Goal: Task Accomplishment & Management: Use online tool/utility

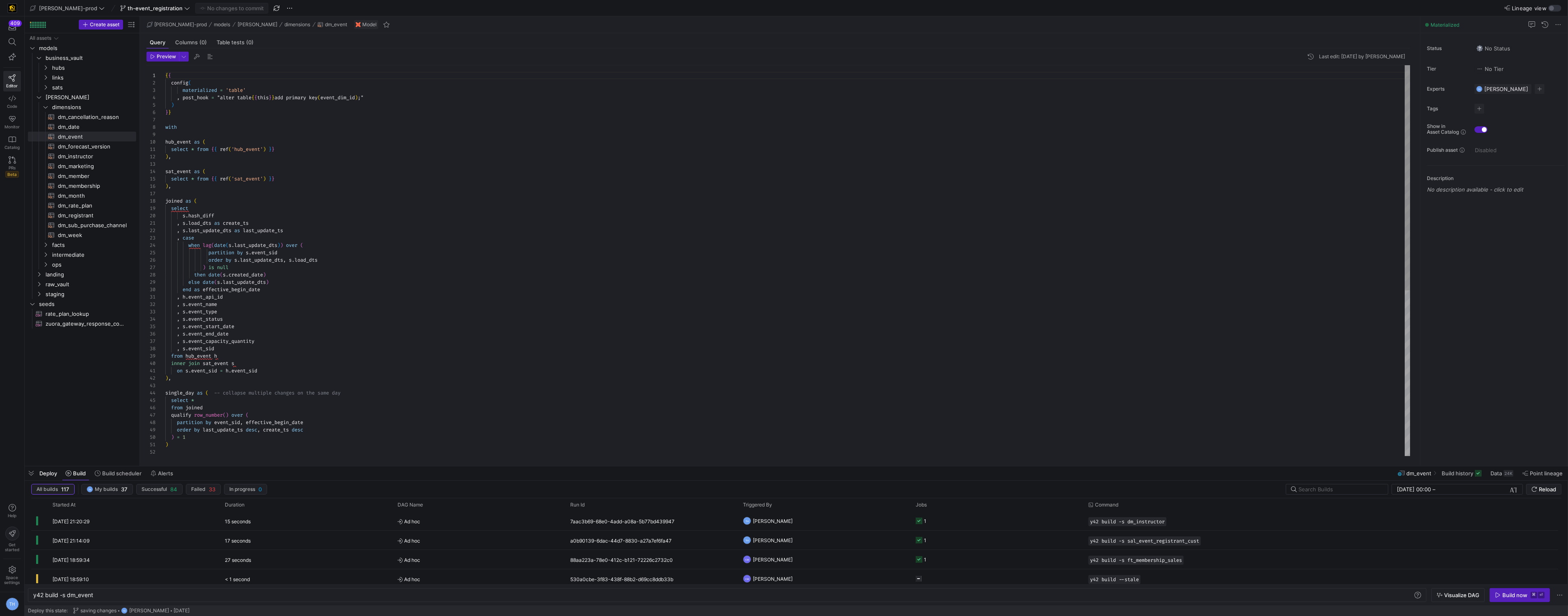
scroll to position [0, 60]
click at [62, 12] on span at bounding box center [67, 8] width 78 height 9
click at [74, 81] on span "y42-dd" at bounding box center [74, 83] width 81 height 7
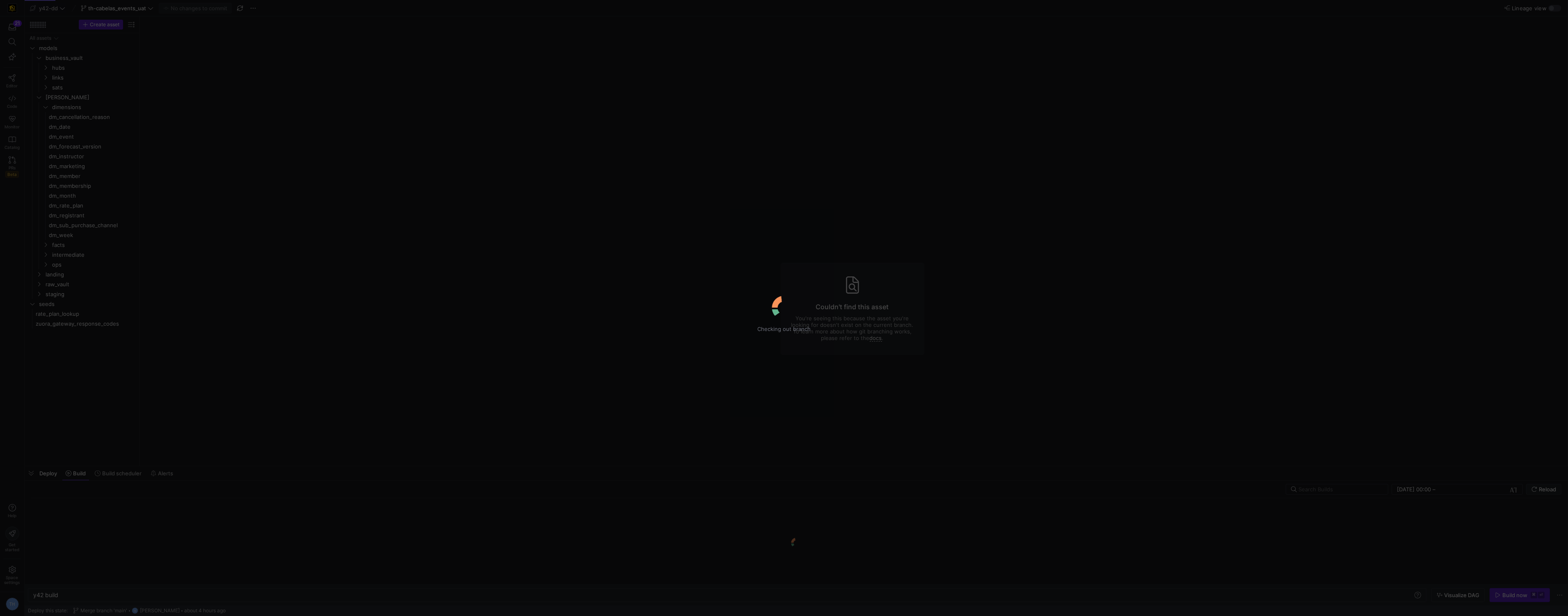
type textarea "y42 build"
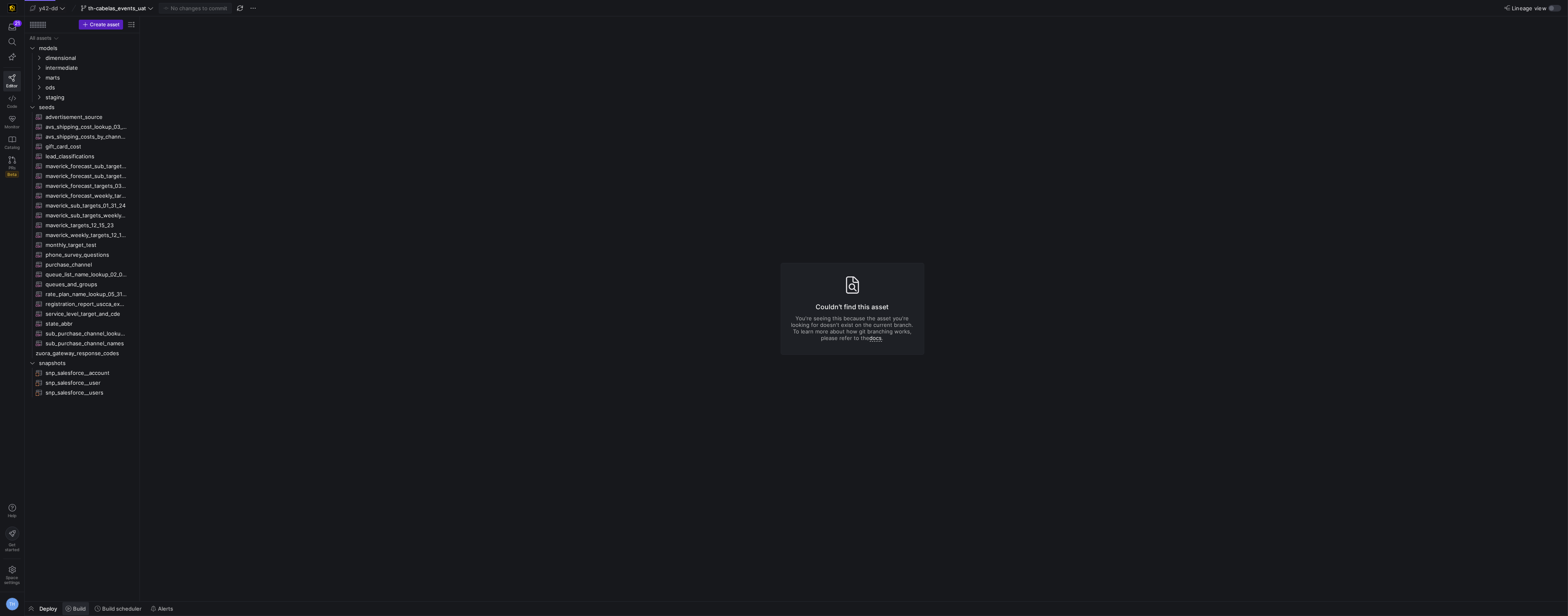
click at [77, 607] on span "Build" at bounding box center [79, 608] width 12 height 7
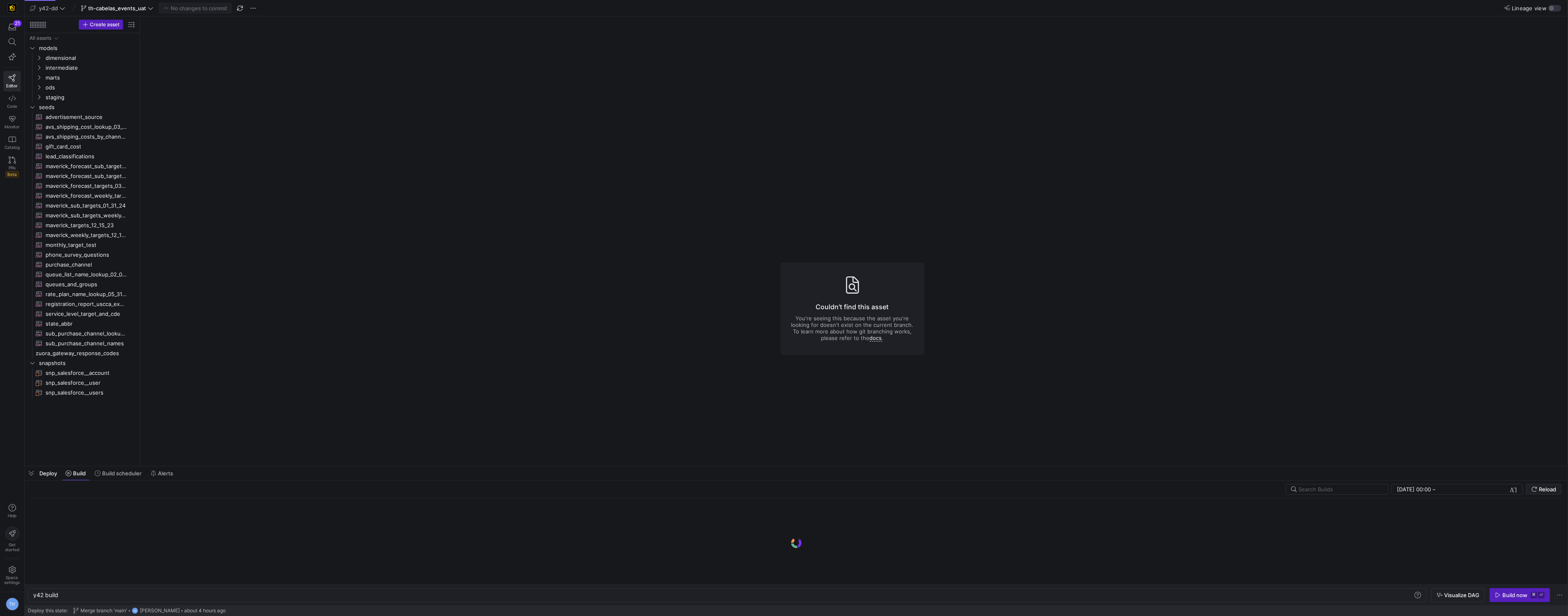
scroll to position [0, 25]
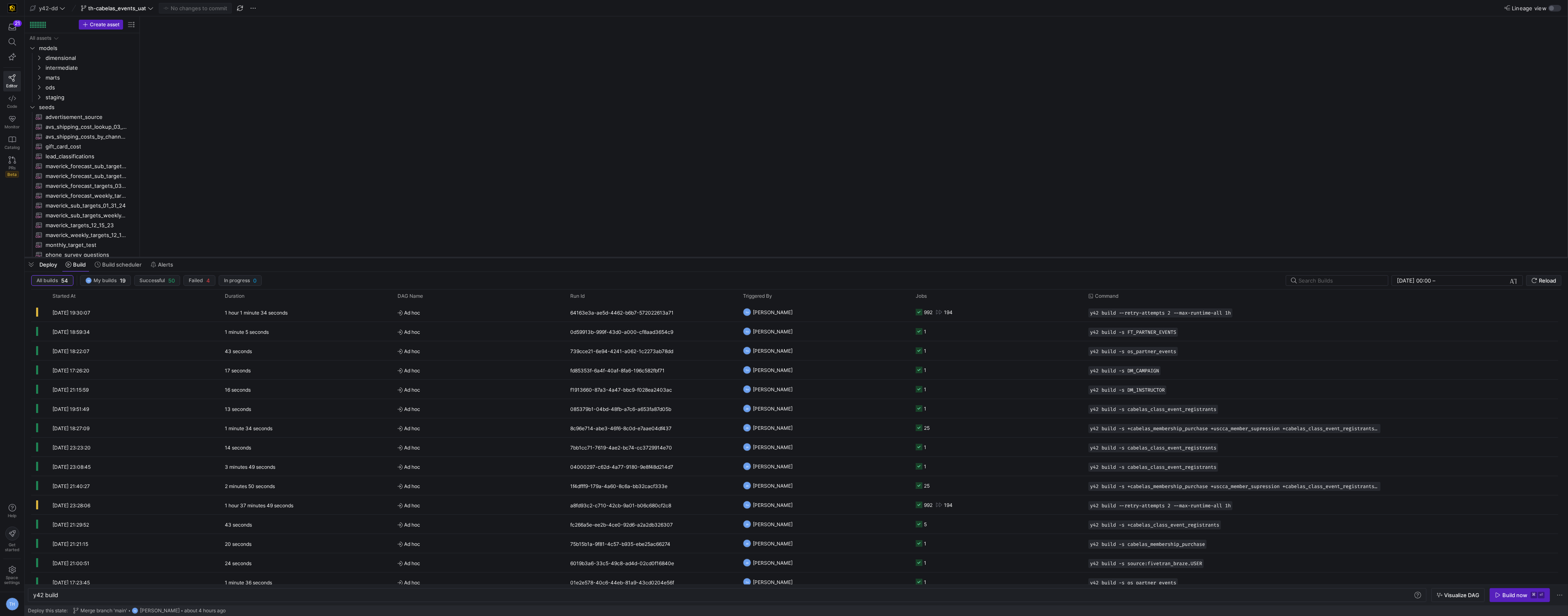
drag, startPoint x: 347, startPoint y: 466, endPoint x: 437, endPoint y: 214, distance: 267.6
click at [437, 255] on div at bounding box center [796, 256] width 1543 height 3
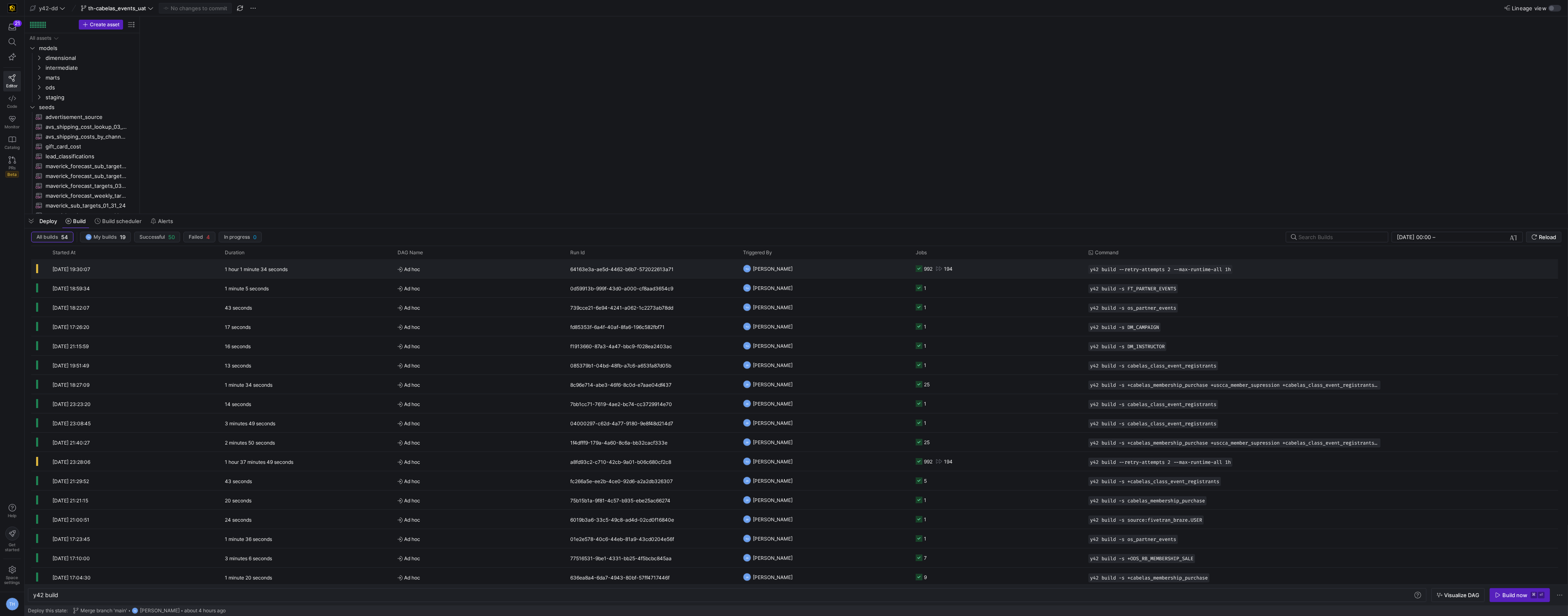
click at [968, 268] on y42-job-status-cell-renderer "992 194" at bounding box center [997, 268] width 163 height 18
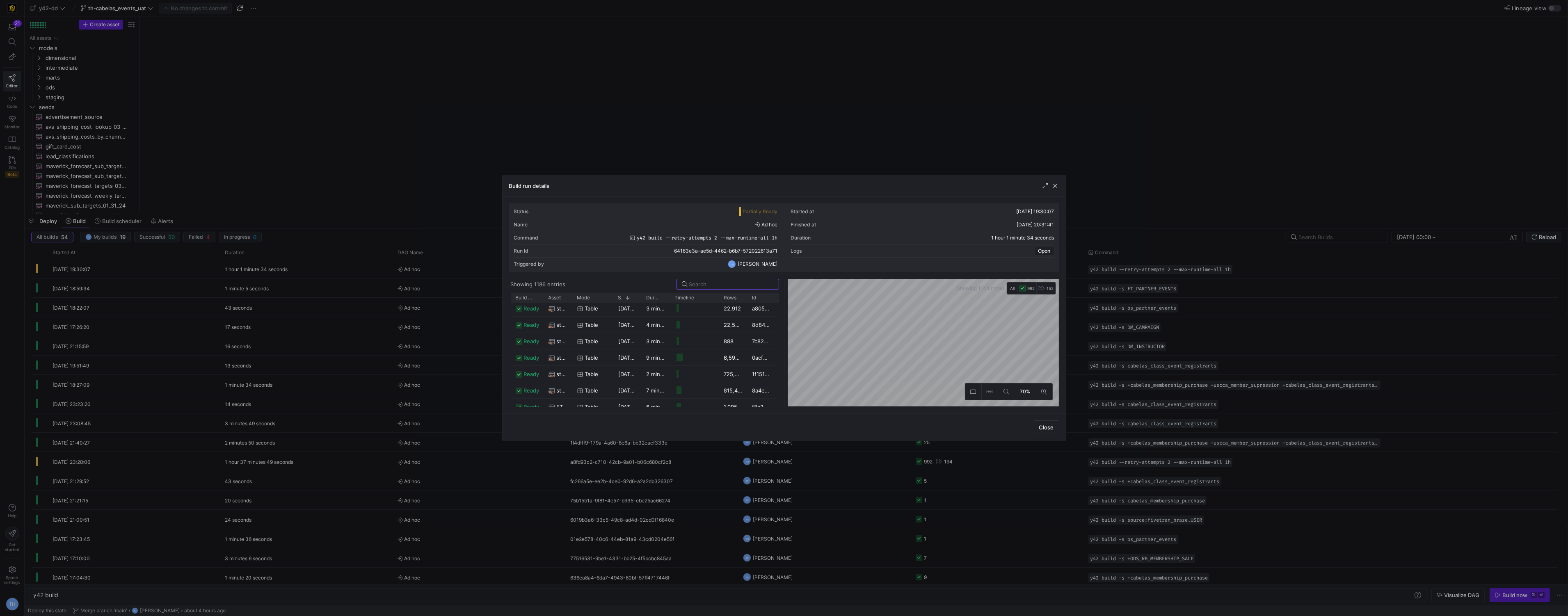
scroll to position [7132, 0]
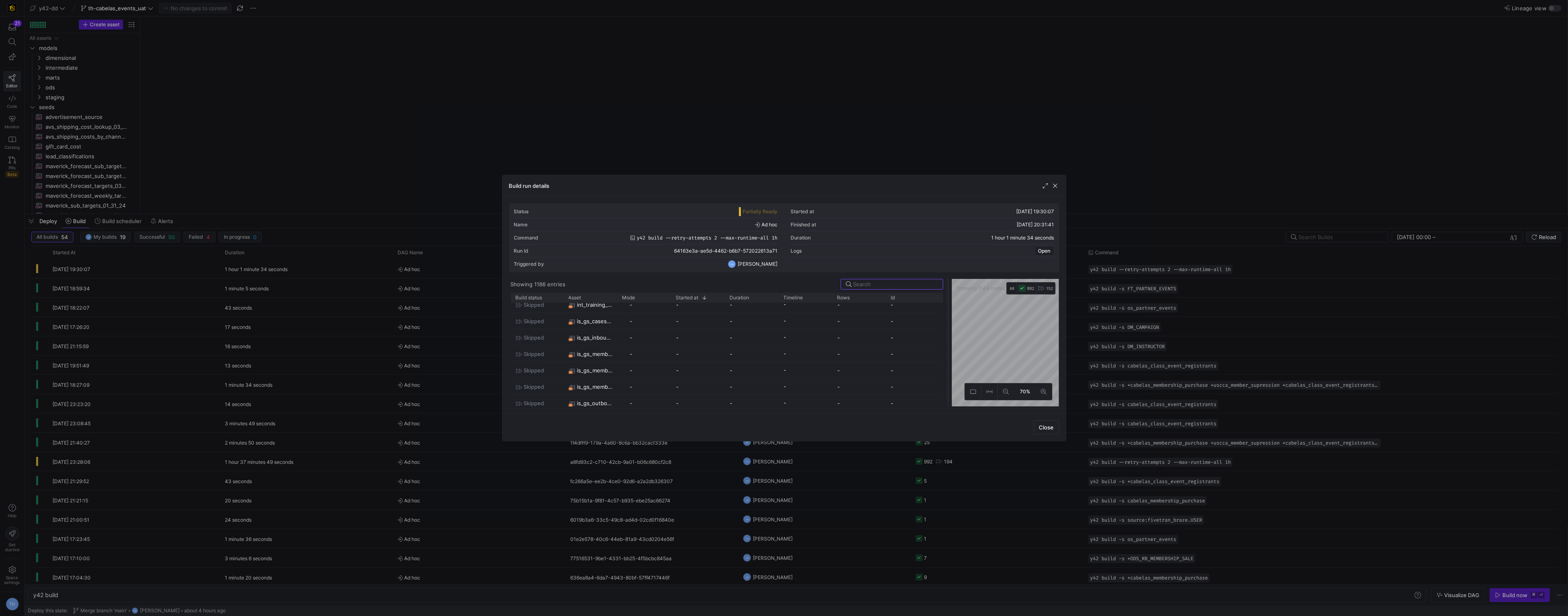
drag, startPoint x: 784, startPoint y: 335, endPoint x: 958, endPoint y: 336, distance: 174.0
click at [950, 336] on div at bounding box center [947, 343] width 3 height 128
click at [1056, 185] on span "button" at bounding box center [1055, 185] width 9 height 9
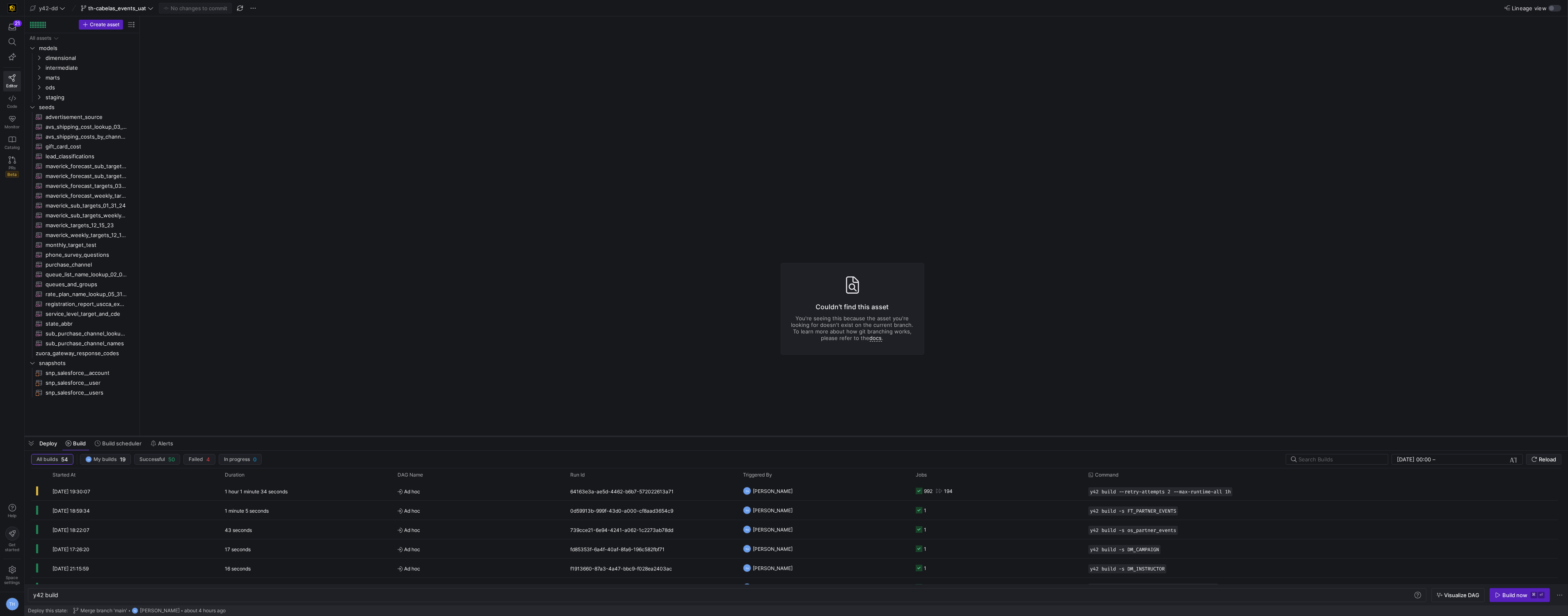
drag, startPoint x: 890, startPoint y: 214, endPoint x: 883, endPoint y: 435, distance: 221.1
click at [883, 435] on div at bounding box center [796, 435] width 1543 height 3
click at [62, 7] on icon at bounding box center [62, 9] width 6 height 6
click at [78, 85] on span "[PERSON_NAME]-prod" at bounding box center [74, 83] width 81 height 7
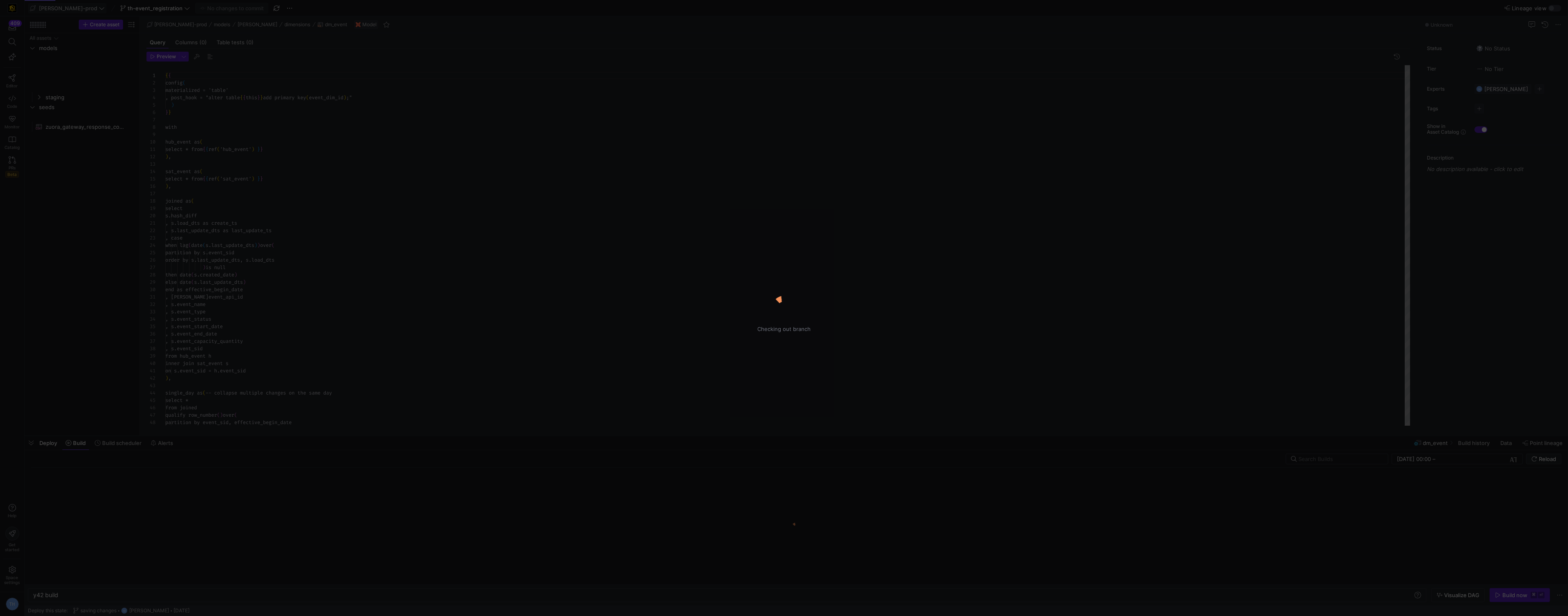
type textarea "y42 build -s dm_event"
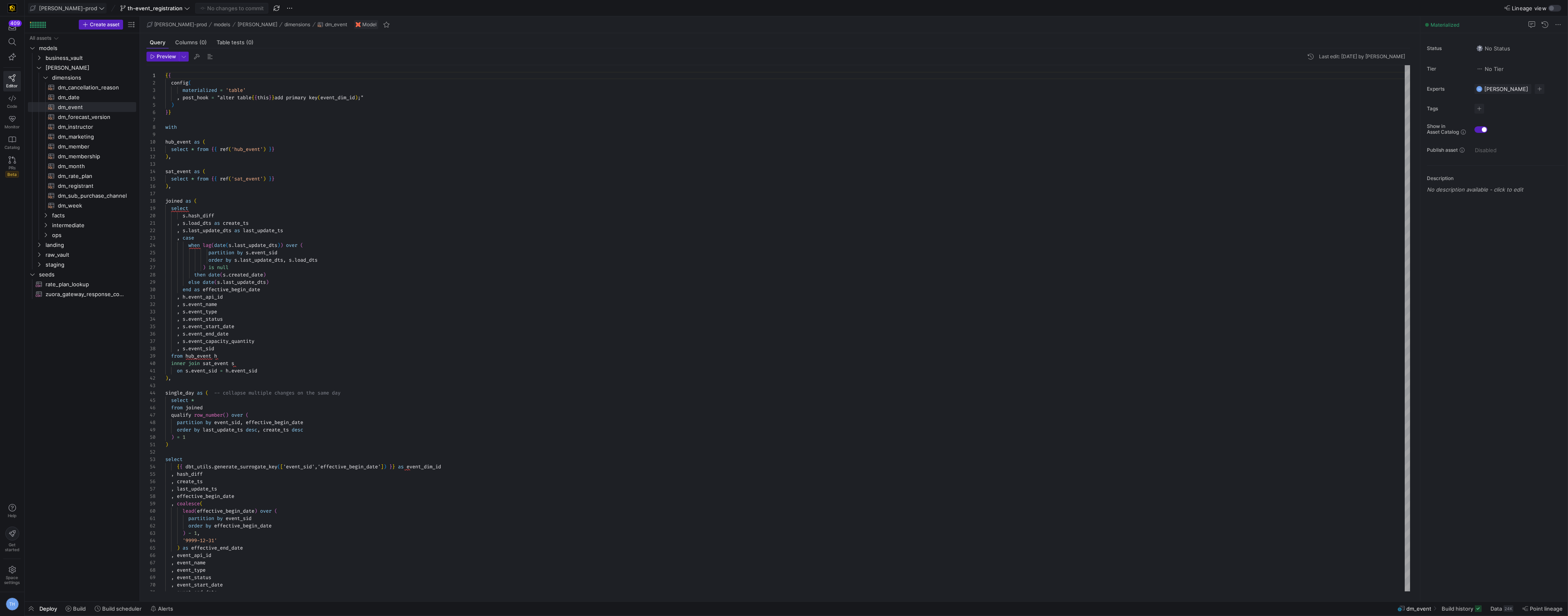
click at [98, 7] on icon at bounding box center [101, 9] width 6 height 6
click at [78, 86] on span "y42-dd" at bounding box center [74, 83] width 81 height 7
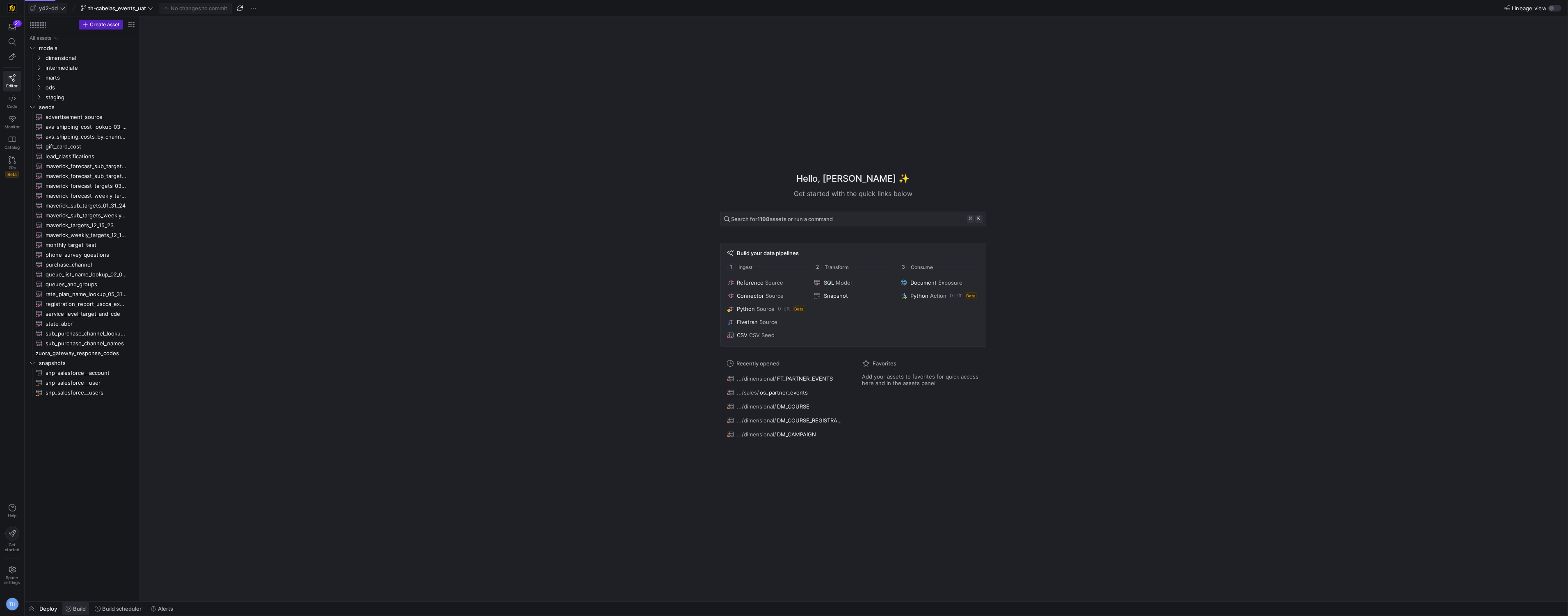
click at [77, 606] on span "Build" at bounding box center [79, 608] width 12 height 7
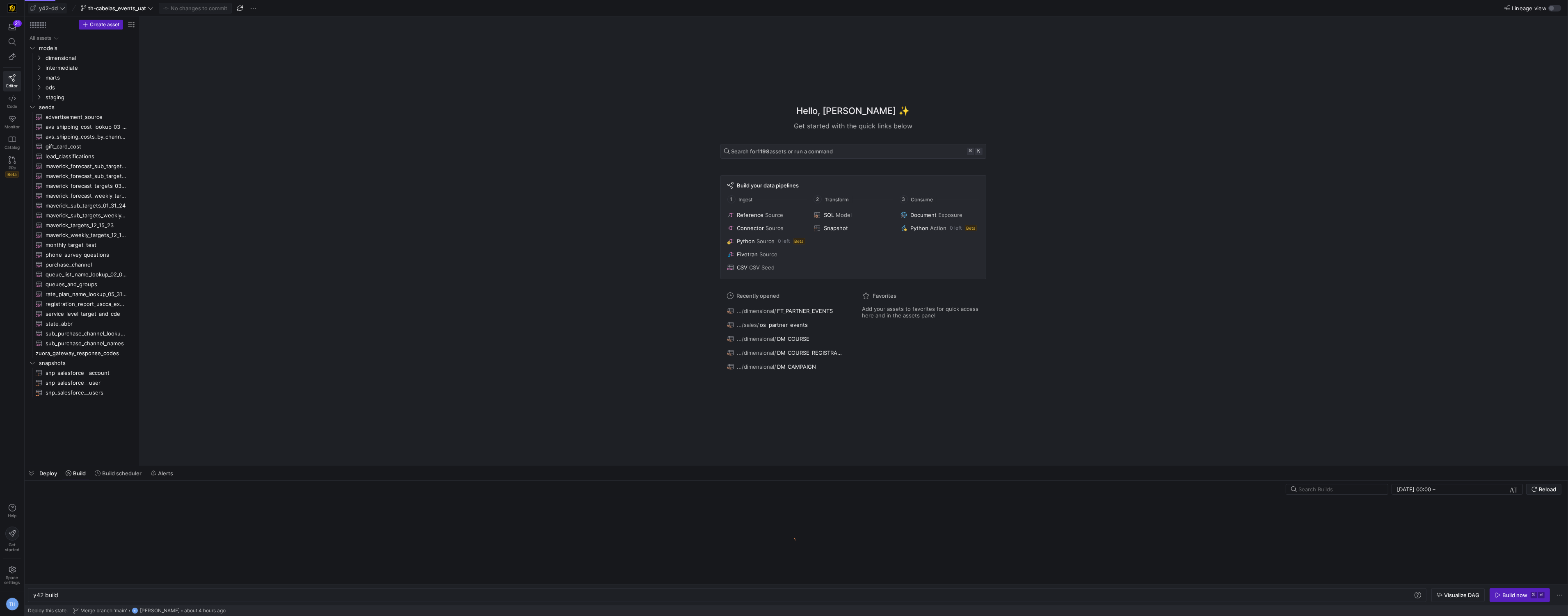
scroll to position [0, 25]
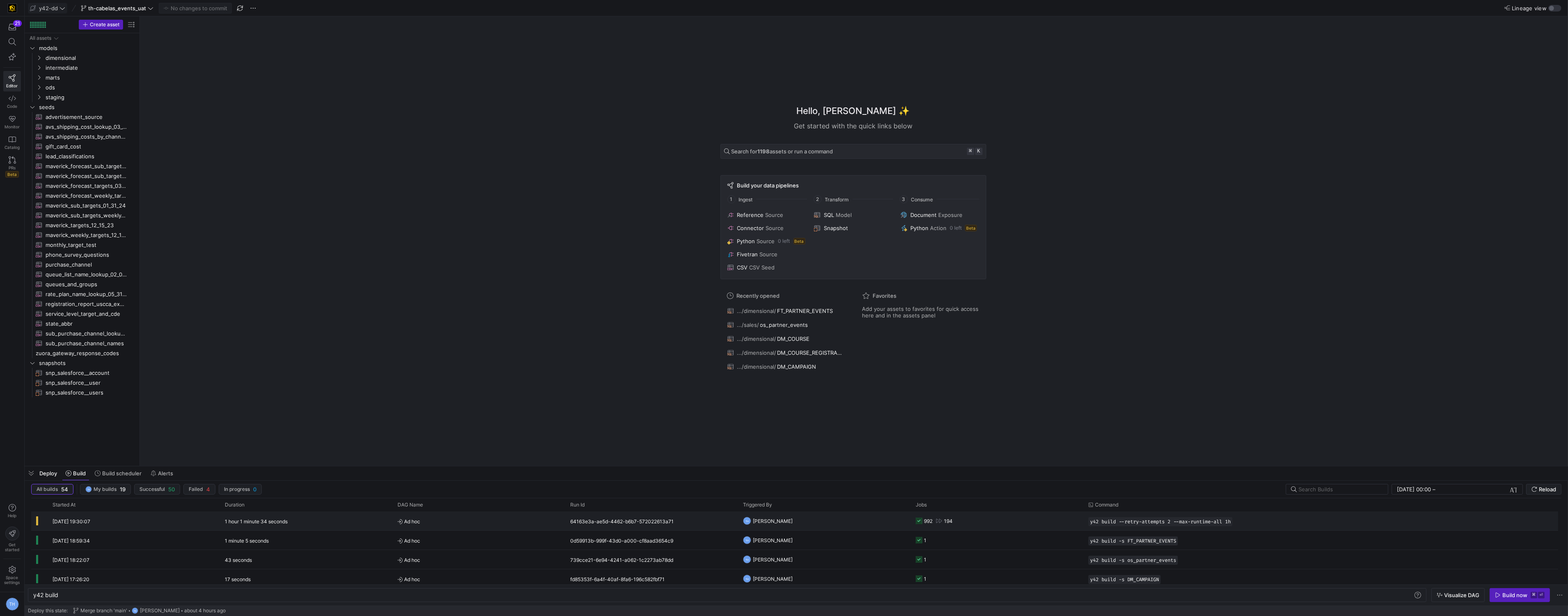
click at [817, 515] on y42-orchestration-triggered-by "TH [PERSON_NAME]" at bounding box center [824, 520] width 163 height 18
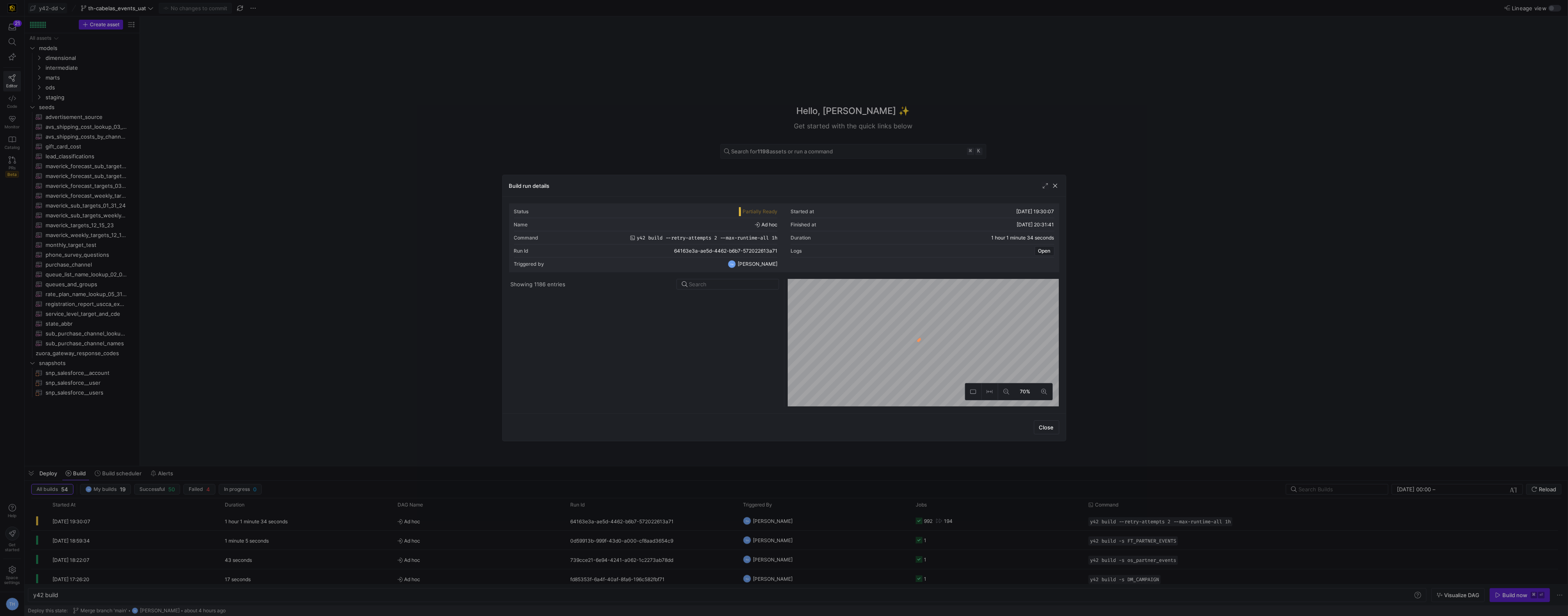
click at [1054, 185] on span "button" at bounding box center [1055, 185] width 9 height 9
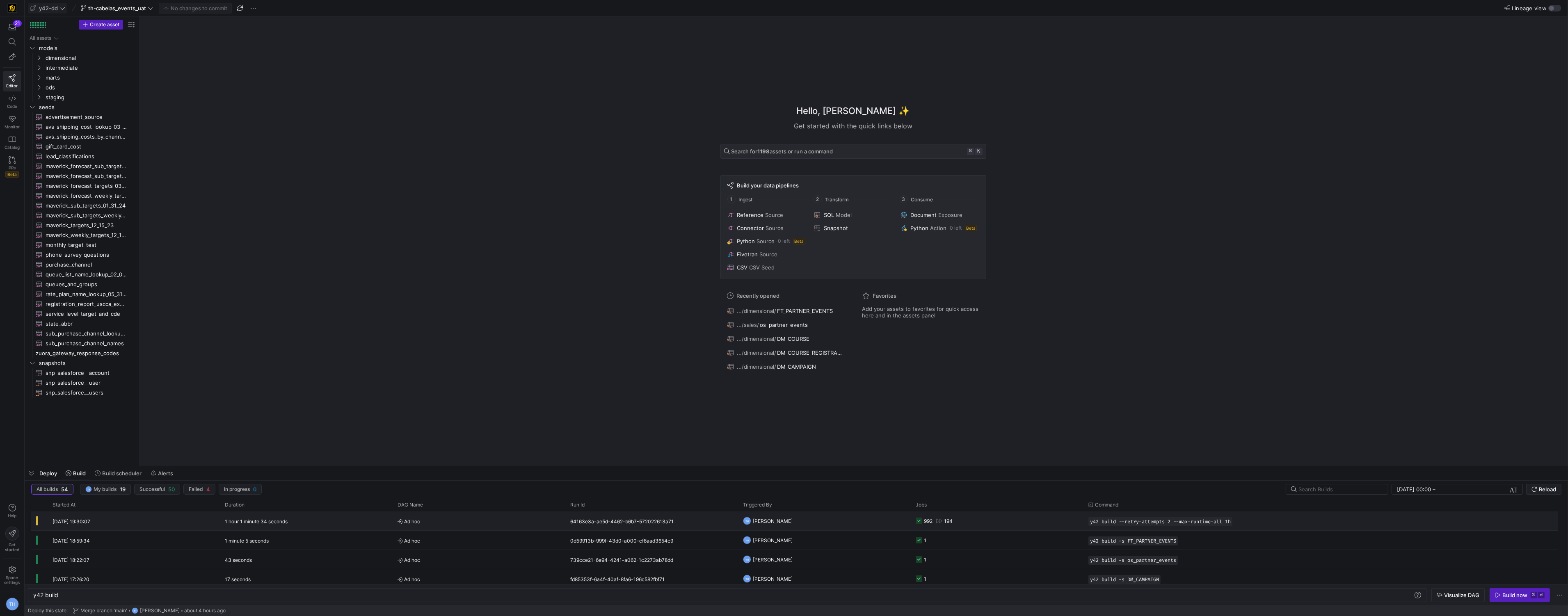
click at [703, 518] on div "64163e3a-ae5d-4462-b6b7-572022613a71" at bounding box center [651, 521] width 172 height 19
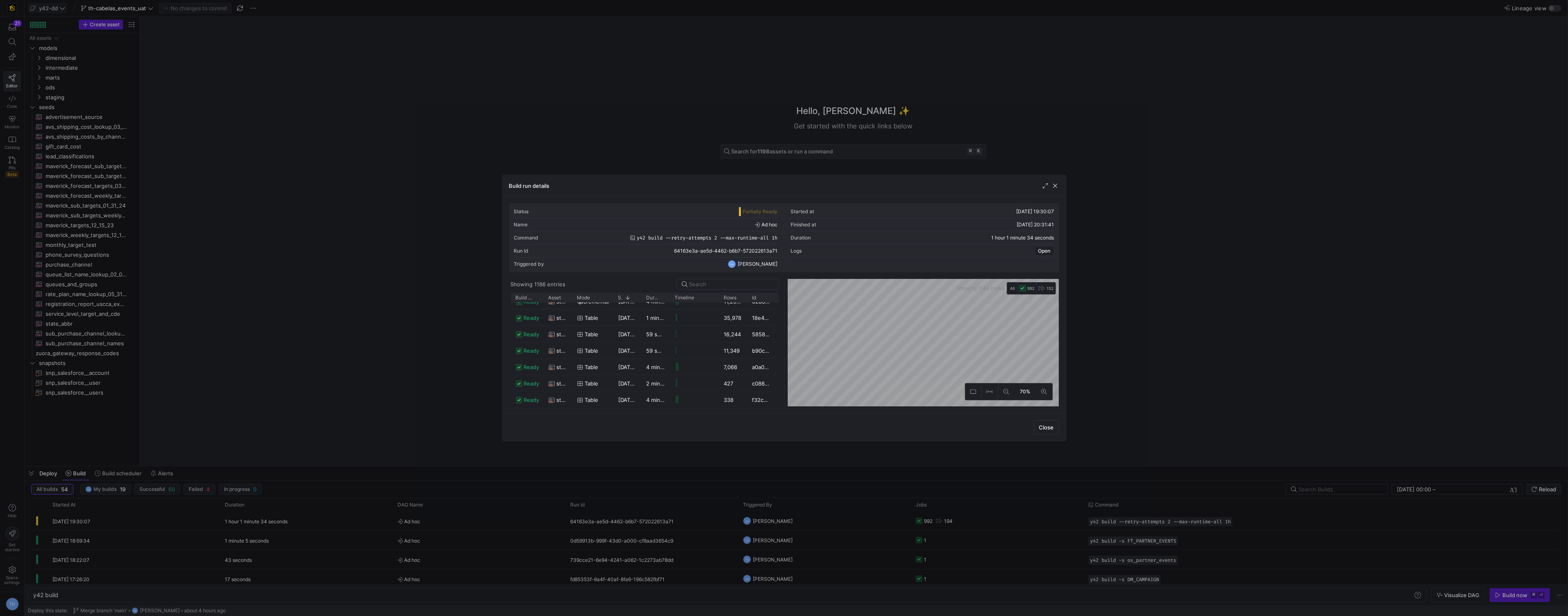
scroll to position [11077, 0]
click at [614, 388] on div "-" at bounding box center [627, 386] width 28 height 16
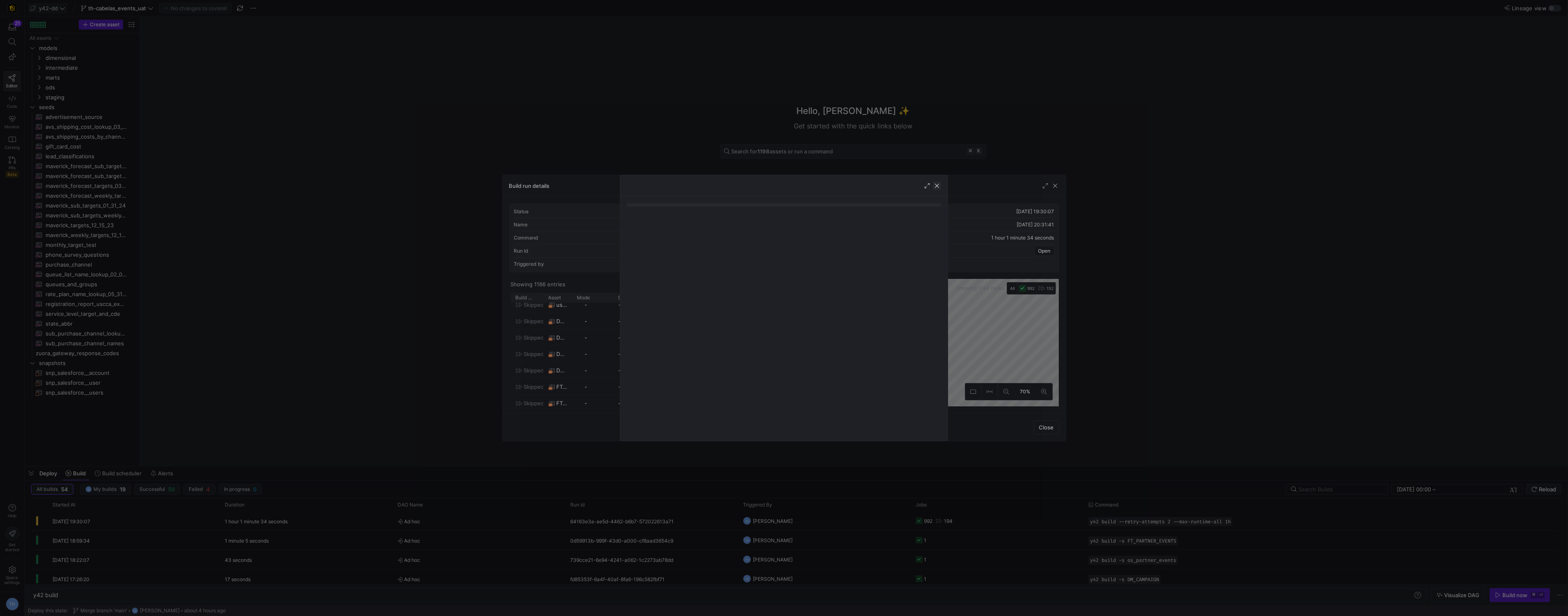
click at [938, 185] on span "button" at bounding box center [937, 185] width 9 height 9
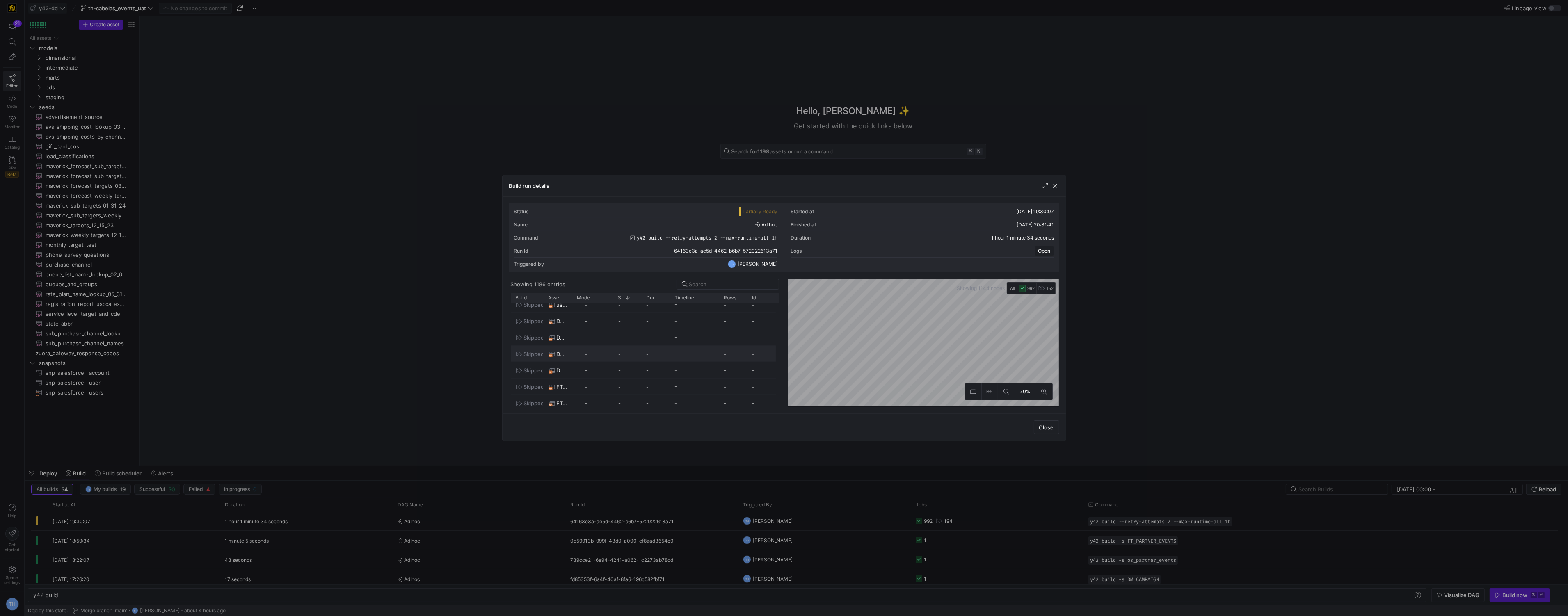
click at [654, 363] on div "-" at bounding box center [656, 370] width 28 height 16
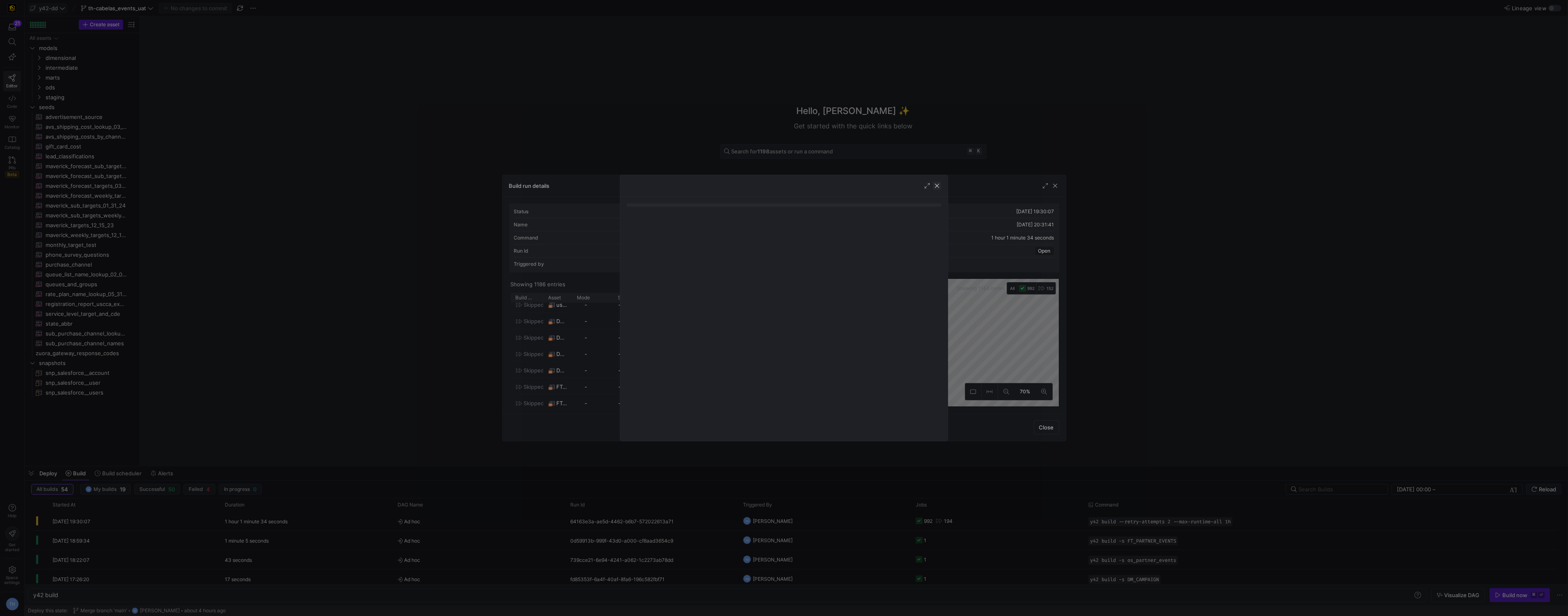
click at [938, 185] on span "button" at bounding box center [937, 185] width 9 height 9
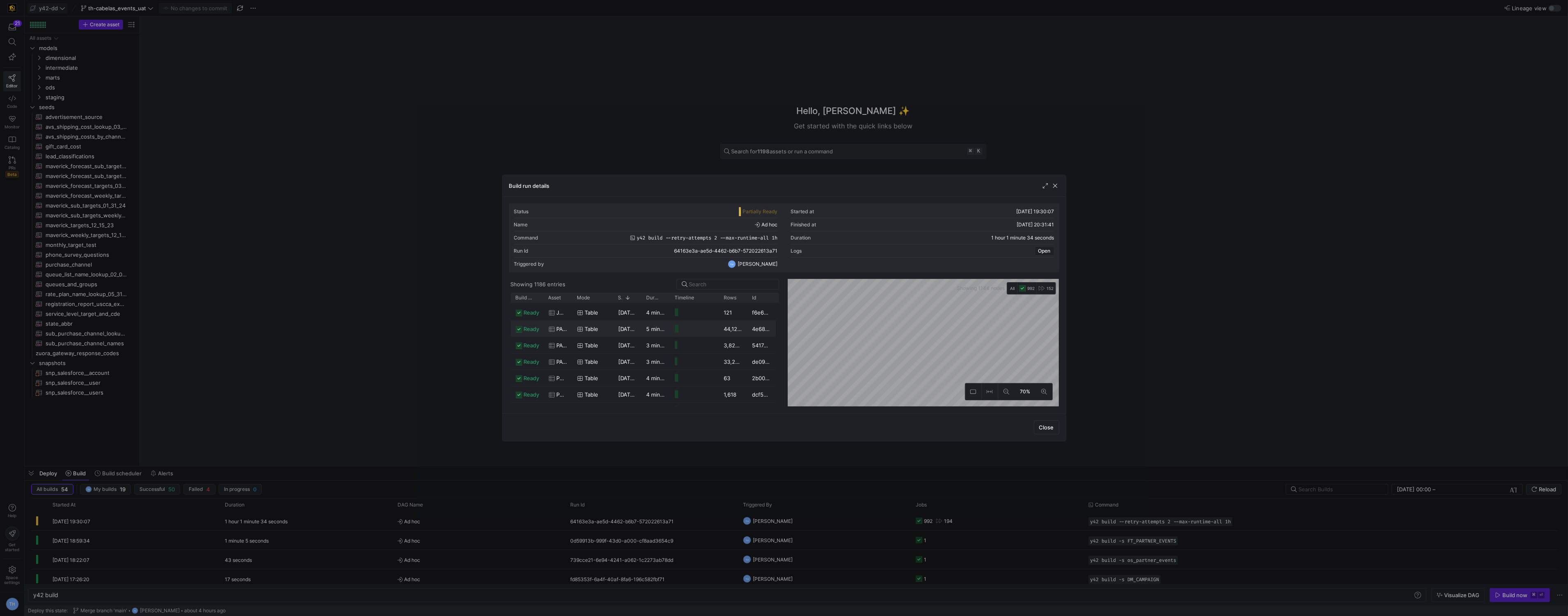
click at [729, 336] on div "44,129,011" at bounding box center [733, 328] width 28 height 16
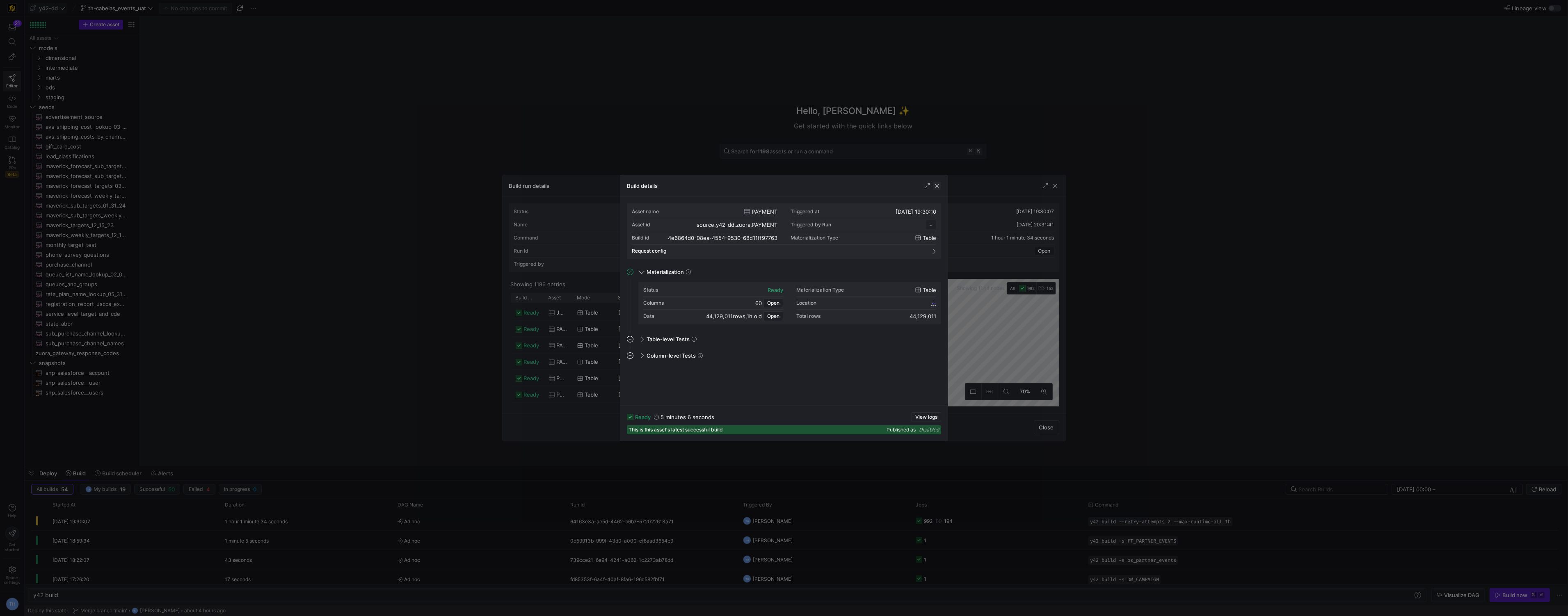
click at [935, 187] on span "button" at bounding box center [937, 185] width 9 height 9
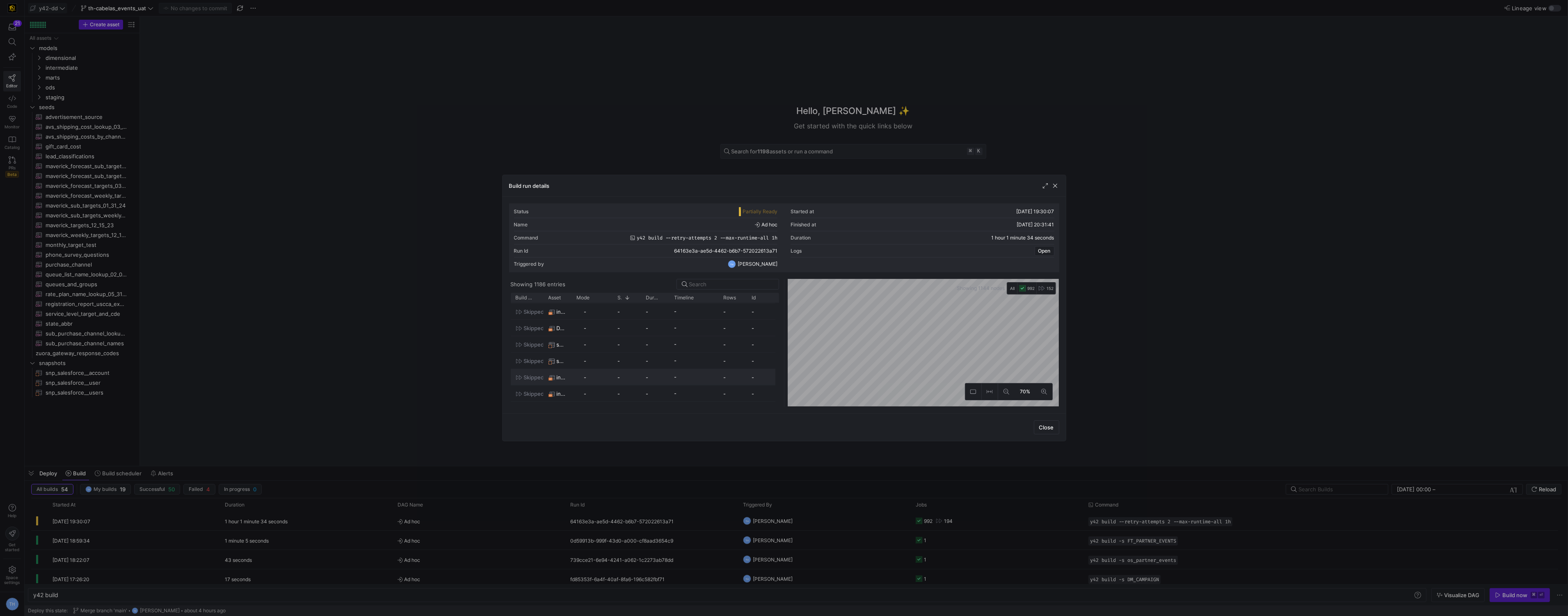
click at [644, 375] on div "-" at bounding box center [656, 377] width 28 height 16
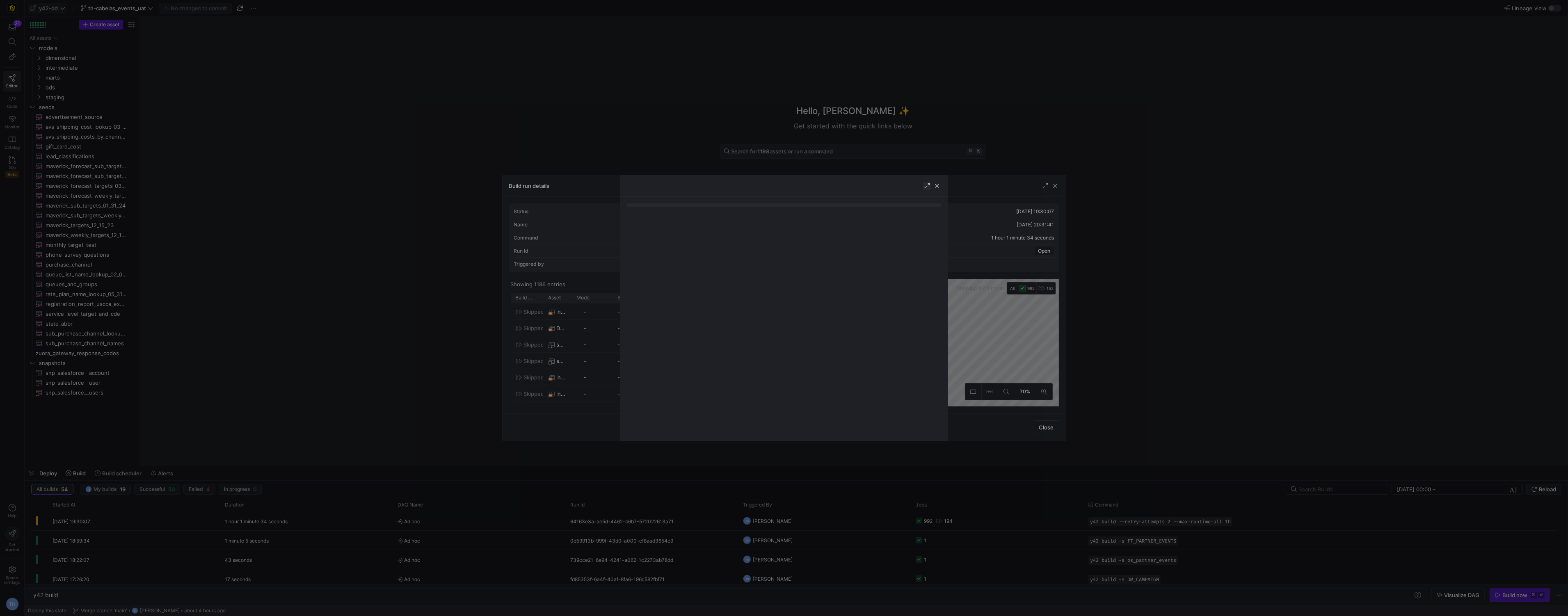
click at [924, 186] on span "button" at bounding box center [926, 185] width 9 height 9
